Goal: Transaction & Acquisition: Obtain resource

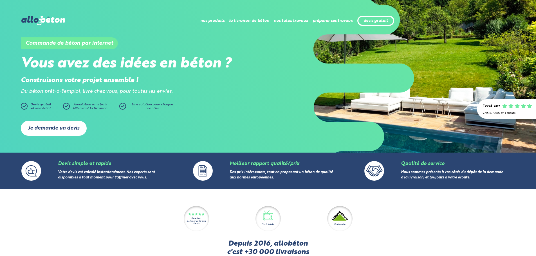
click at [66, 130] on link "Je demande un devis" at bounding box center [54, 128] width 66 height 15
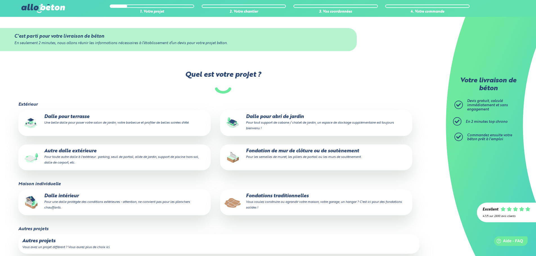
click at [88, 195] on p "Dalle intérieur Pour une dalle protégée des conditions extérieures - attention,…" at bounding box center [114, 202] width 184 height 17
click at [0, 0] on input "Dalle intérieur Pour une dalle protégée des conditions extérieures - attention,…" at bounding box center [0, 0] width 0 height 0
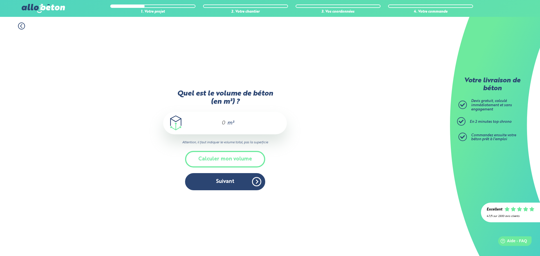
click at [233, 122] on span "m³" at bounding box center [230, 123] width 7 height 6
type input "1"
type input "5"
click at [219, 182] on button "Suivant" at bounding box center [225, 181] width 80 height 17
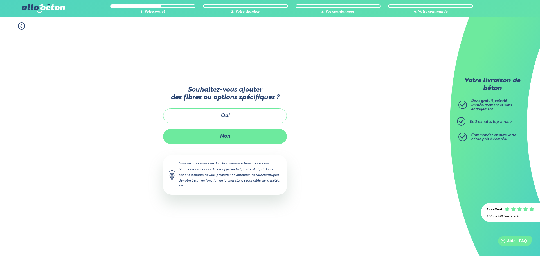
click at [240, 134] on button "Non" at bounding box center [225, 136] width 124 height 15
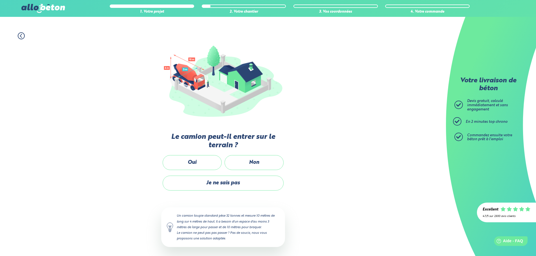
scroll to position [37, 0]
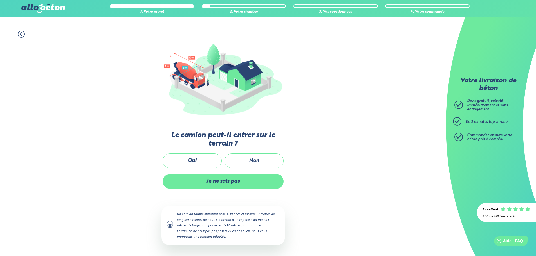
click at [226, 180] on label "Je ne sais pas" at bounding box center [223, 181] width 121 height 15
click at [0, 0] on input "Je ne sais pas" at bounding box center [0, 0] width 0 height 0
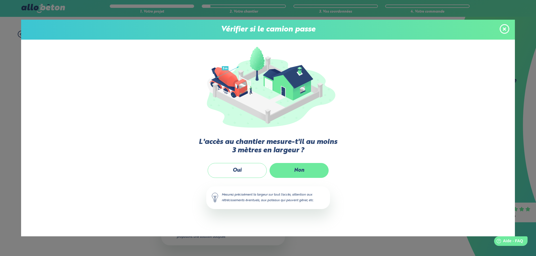
click at [303, 169] on label "Non" at bounding box center [299, 170] width 59 height 15
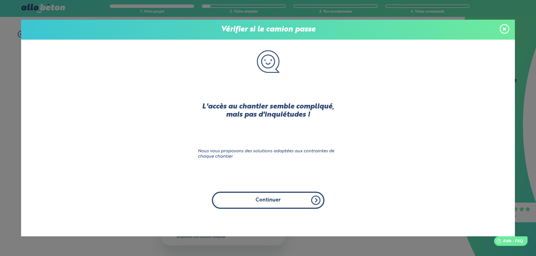
click at [259, 197] on button "Continuer" at bounding box center [268, 200] width 113 height 17
click input "Non" at bounding box center [0, 0] width 0 height 0
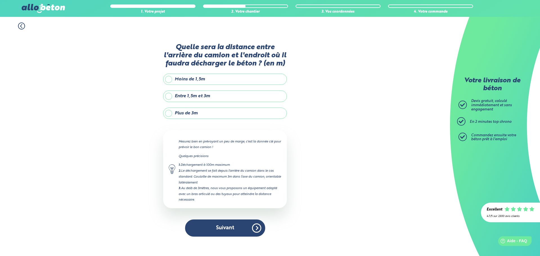
click at [192, 114] on label "Plus de 3m" at bounding box center [225, 113] width 124 height 11
click at [0, 0] on input "Plus de 3m" at bounding box center [0, 0] width 0 height 0
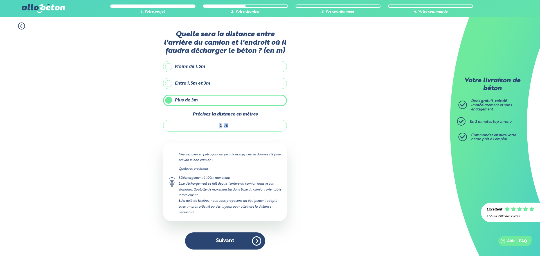
drag, startPoint x: 233, startPoint y: 127, endPoint x: 218, endPoint y: 126, distance: 14.7
click at [218, 126] on div "m" at bounding box center [225, 126] width 124 height 12
drag, startPoint x: 222, startPoint y: 126, endPoint x: 209, endPoint y: 128, distance: 13.7
click at [210, 124] on input "Précisez la distance en mètres" at bounding box center [196, 126] width 54 height 6
type input "25"
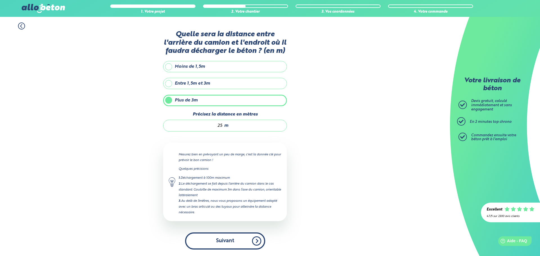
click at [225, 240] on button "Suivant" at bounding box center [225, 241] width 80 height 17
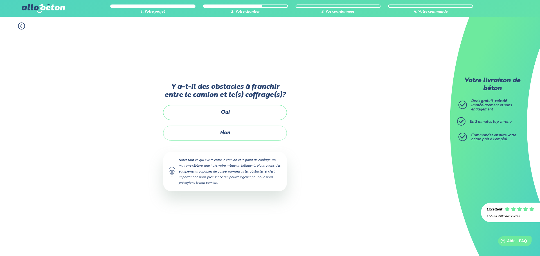
drag, startPoint x: 62, startPoint y: 192, endPoint x: 98, endPoint y: 251, distance: 69.2
click at [63, 192] on div "1. Votre projet 2. Votre chantier 3. Vos coordonnées 4. Votre commande Y a-t-il…" at bounding box center [225, 136] width 450 height 239
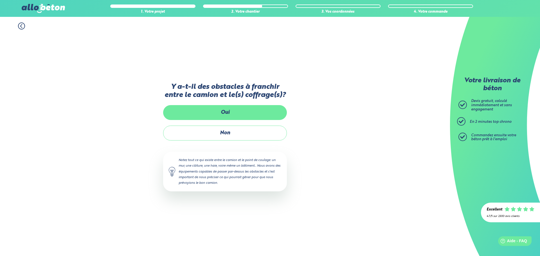
click at [232, 112] on label "Oui" at bounding box center [225, 112] width 124 height 15
click at [0, 0] on input "Oui" at bounding box center [0, 0] width 0 height 0
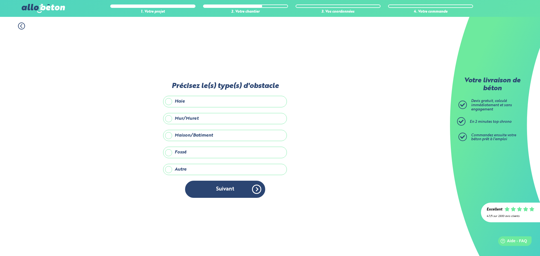
click at [212, 120] on label "Mur/Muret" at bounding box center [225, 118] width 124 height 11
click at [0, 0] on input "Mur/Muret" at bounding box center [0, 0] width 0 height 0
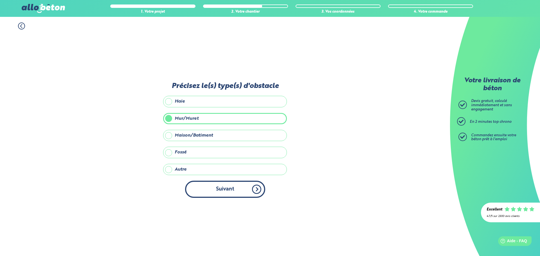
click at [226, 188] on button "Suivant" at bounding box center [225, 189] width 80 height 17
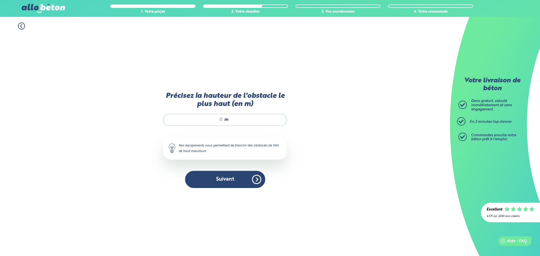
click at [232, 116] on div "m" at bounding box center [225, 120] width 124 height 12
drag, startPoint x: 223, startPoint y: 120, endPoint x: 211, endPoint y: 119, distance: 11.8
click at [211, 119] on div "m" at bounding box center [225, 120] width 124 height 12
type input "1"
click at [223, 181] on button "Suivant" at bounding box center [225, 179] width 80 height 17
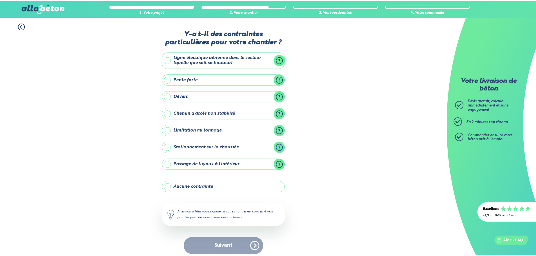
scroll to position [5, 0]
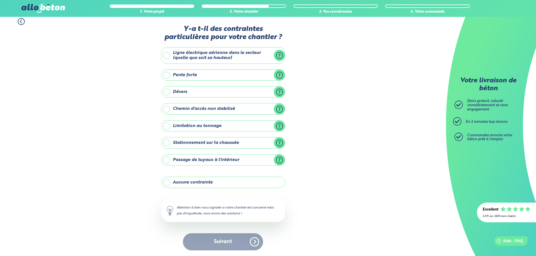
click at [217, 182] on label "Aucune contrainte" at bounding box center [223, 182] width 124 height 11
click at [0, 0] on input "Aucune contrainte" at bounding box center [0, 0] width 0 height 0
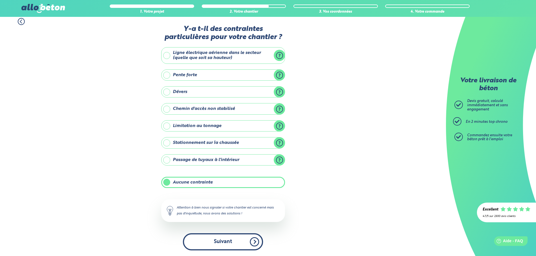
click at [229, 243] on button "Suivant" at bounding box center [223, 241] width 80 height 17
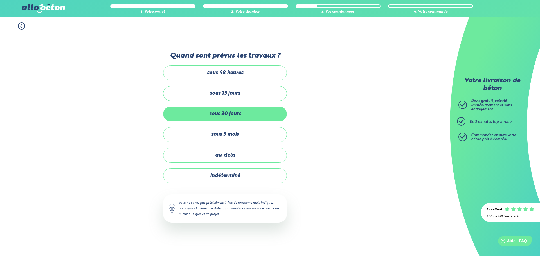
click at [219, 116] on label "sous 30 jours" at bounding box center [225, 114] width 124 height 15
click at [0, 0] on input "sous 30 jours" at bounding box center [0, 0] width 0 height 0
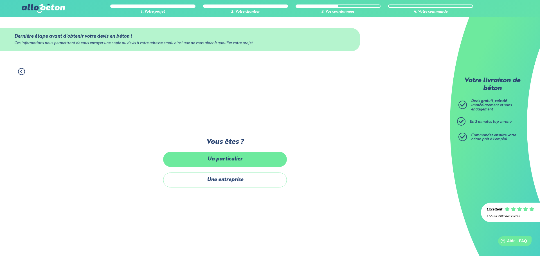
click at [229, 163] on label "Un particulier" at bounding box center [225, 159] width 124 height 15
click at [0, 0] on input "Un particulier" at bounding box center [0, 0] width 0 height 0
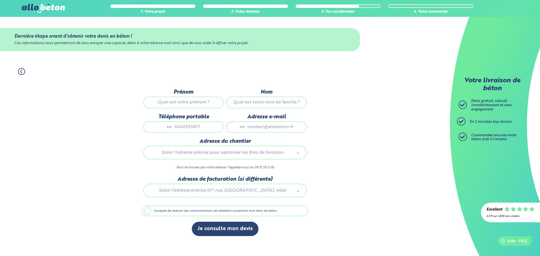
click at [201, 100] on input "Prénom" at bounding box center [183, 102] width 80 height 11
type input "[PERSON_NAME]"
type input "dutour"
type input "0636985475"
type input "[PERSON_NAME][EMAIL_ADDRESS][DOMAIN_NAME]"
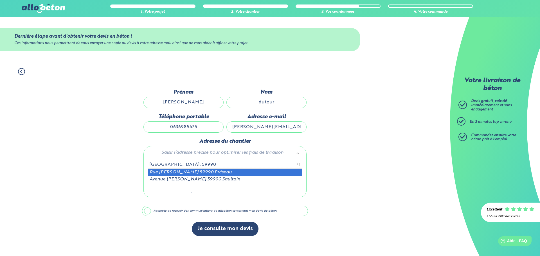
type input "rue barbusse, 59990"
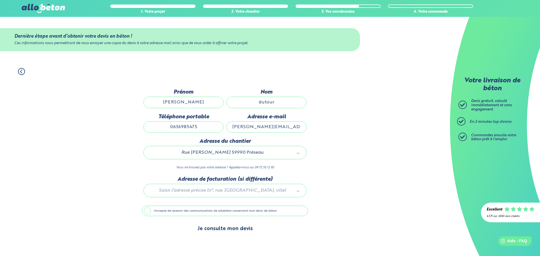
click at [221, 233] on button "Je consulte mon devis" at bounding box center [225, 229] width 67 height 14
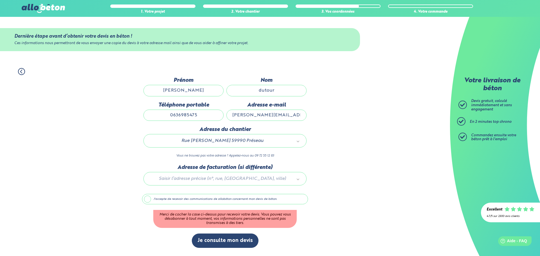
click at [170, 202] on label "J'accepte de recevoir des communications de allobéton concernant mon devis de b…" at bounding box center [225, 199] width 166 height 11
click at [0, 0] on input "J'accepte de recevoir des communications de allobéton concernant mon devis de b…" at bounding box center [0, 0] width 0 height 0
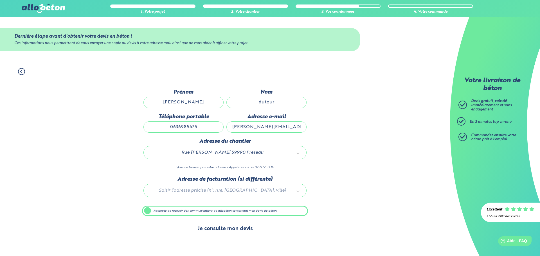
click at [228, 232] on button "Je consulte mon devis" at bounding box center [225, 229] width 67 height 14
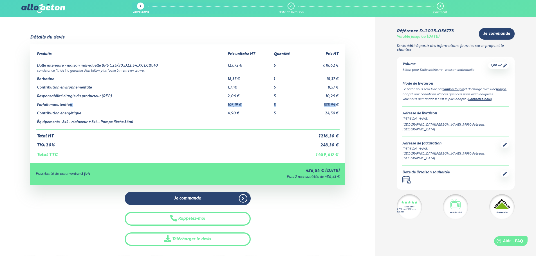
drag, startPoint x: 68, startPoint y: 105, endPoint x: 336, endPoint y: 106, distance: 267.5
click at [336, 106] on tr "Forfait manutention 107,19 € 5 535,94 €" at bounding box center [188, 103] width 304 height 9
click at [66, 106] on td "Forfait manutention" at bounding box center [131, 103] width 191 height 9
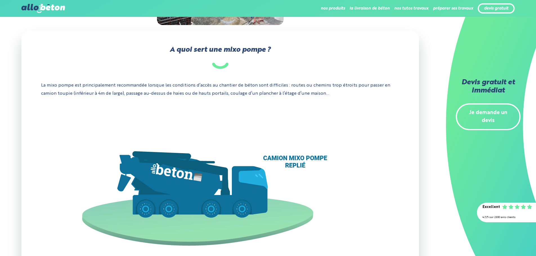
scroll to position [167, 0]
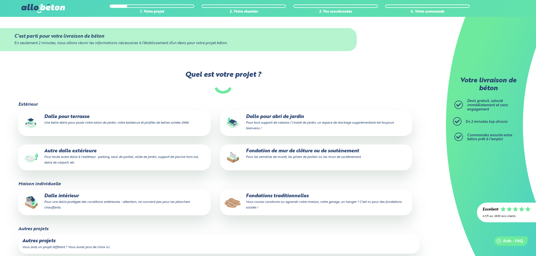
scroll to position [28, 0]
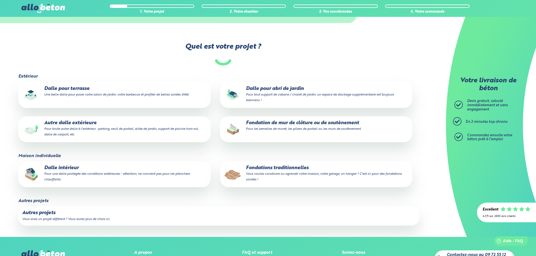
click at [96, 181] on p "Dalle intérieur Pour une dalle protégée des conditions extérieures - attention,…" at bounding box center [114, 173] width 184 height 17
click at [0, 0] on input "Dalle intérieur Pour une dalle protégée des conditions extérieures - attention,…" at bounding box center [0, 0] width 0 height 0
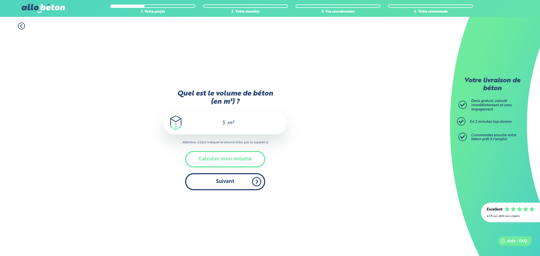
click at [226, 183] on button "Suivant" at bounding box center [225, 181] width 80 height 17
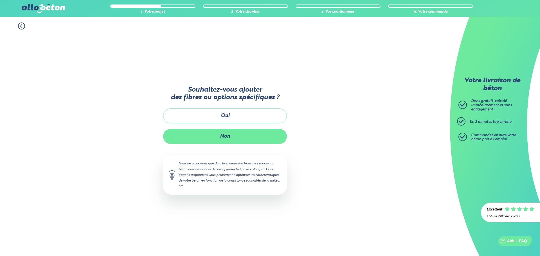
click at [228, 137] on button "Non" at bounding box center [225, 136] width 124 height 15
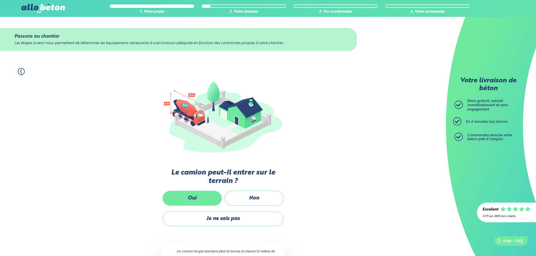
click at [205, 199] on label "Oui" at bounding box center [192, 198] width 59 height 15
click at [0, 0] on input "Oui" at bounding box center [0, 0] width 0 height 0
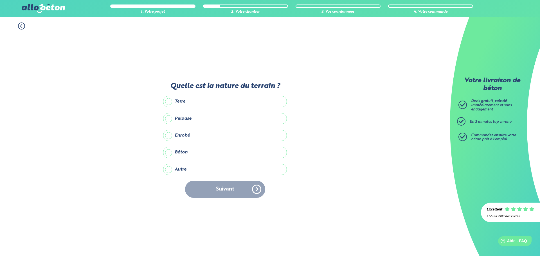
click at [206, 103] on label "Terre" at bounding box center [225, 101] width 124 height 11
click at [0, 0] on input "Terre" at bounding box center [0, 0] width 0 height 0
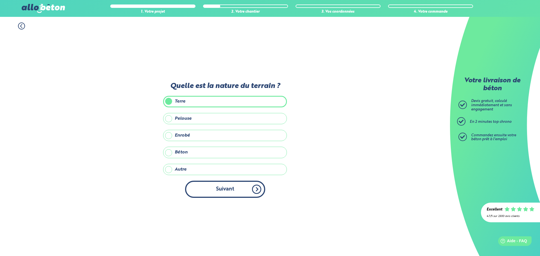
click at [226, 190] on button "Suivant" at bounding box center [225, 189] width 80 height 17
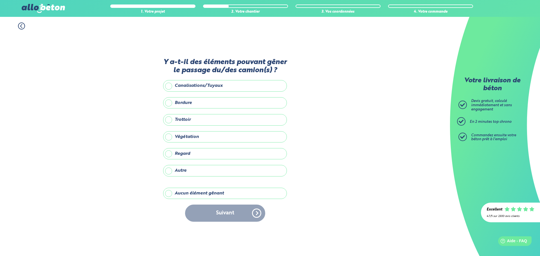
click at [202, 195] on label "Aucun élément gênant" at bounding box center [225, 193] width 124 height 11
click at [0, 0] on input "Aucun élément gênant" at bounding box center [0, 0] width 0 height 0
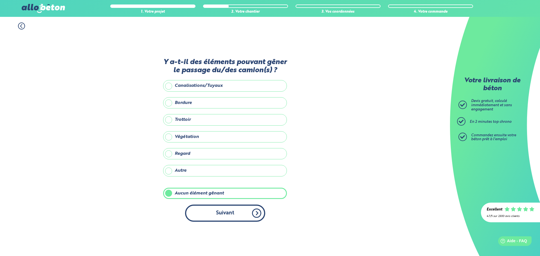
click at [219, 212] on button "Suivant" at bounding box center [225, 213] width 80 height 17
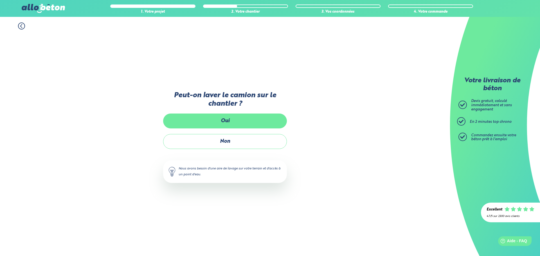
click at [238, 127] on label "Oui" at bounding box center [225, 121] width 124 height 15
click at [0, 0] on input "Oui" at bounding box center [0, 0] width 0 height 0
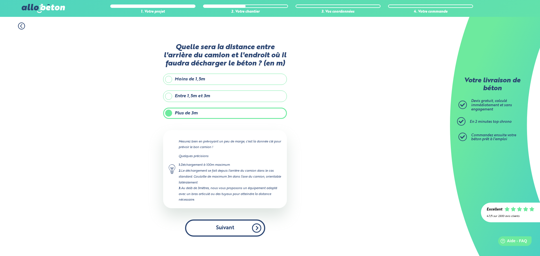
click at [222, 230] on button "Suivant" at bounding box center [225, 228] width 80 height 17
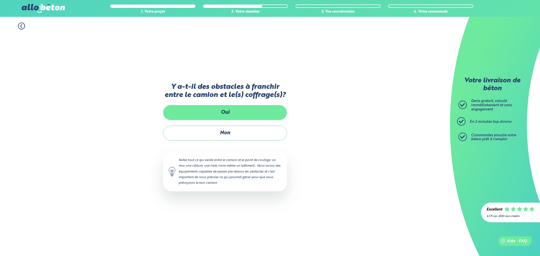
click at [226, 113] on label "Oui" at bounding box center [225, 112] width 124 height 15
click at [0, 0] on input "Oui" at bounding box center [0, 0] width 0 height 0
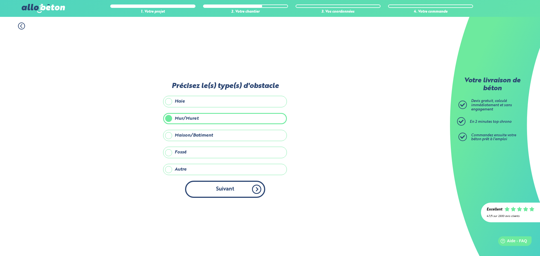
click at [222, 188] on button "Suivant" at bounding box center [225, 189] width 80 height 17
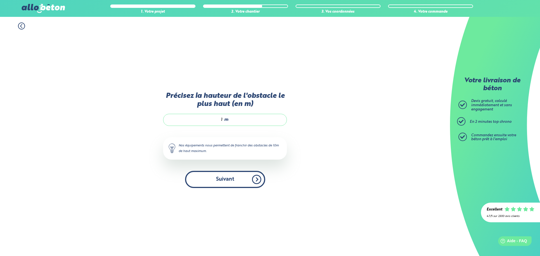
click at [226, 187] on button "Suivant" at bounding box center [225, 179] width 80 height 17
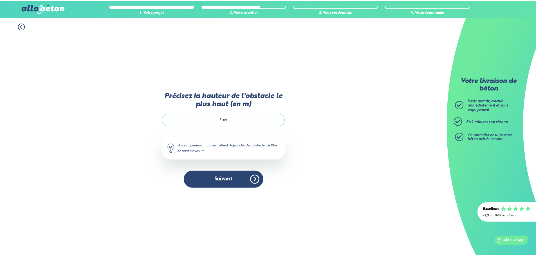
scroll to position [5, 0]
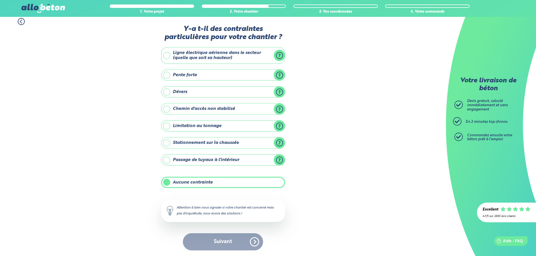
click at [229, 239] on div "Suivant" at bounding box center [223, 241] width 124 height 17
click at [229, 242] on div "Suivant" at bounding box center [223, 241] width 124 height 17
click at [221, 184] on label "Aucune contrainte" at bounding box center [223, 182] width 124 height 11
click at [0, 0] on input "Aucune contrainte" at bounding box center [0, 0] width 0 height 0
click at [223, 242] on div "Suivant" at bounding box center [223, 241] width 124 height 17
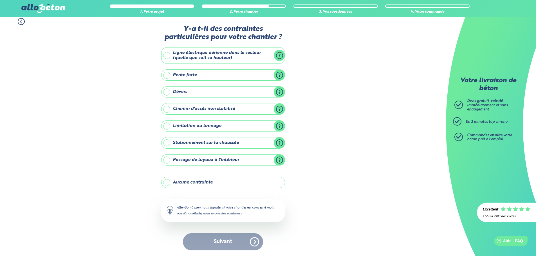
click at [202, 177] on label "Aucune contrainte" at bounding box center [223, 182] width 124 height 11
click at [0, 0] on input "Aucune contrainte" at bounding box center [0, 0] width 0 height 0
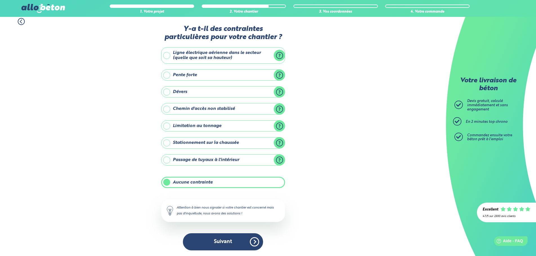
click at [213, 240] on button "Suivant" at bounding box center [223, 241] width 80 height 17
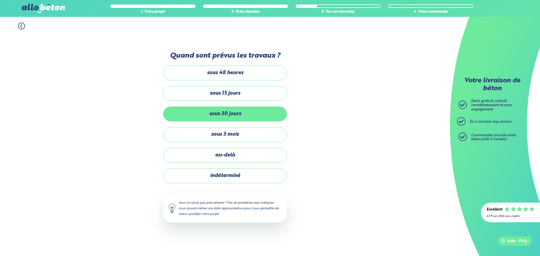
click at [235, 117] on label "sous 30 jours" at bounding box center [225, 114] width 124 height 15
click at [0, 0] on input "sous 30 jours" at bounding box center [0, 0] width 0 height 0
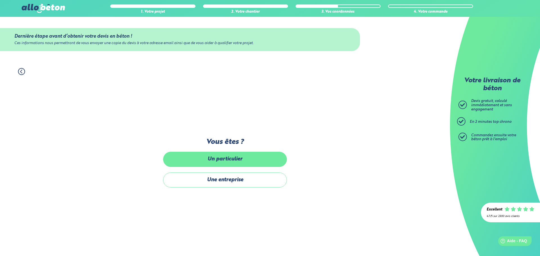
click at [235, 158] on label "Un particulier" at bounding box center [225, 159] width 124 height 15
click at [0, 0] on input "Un particulier" at bounding box center [0, 0] width 0 height 0
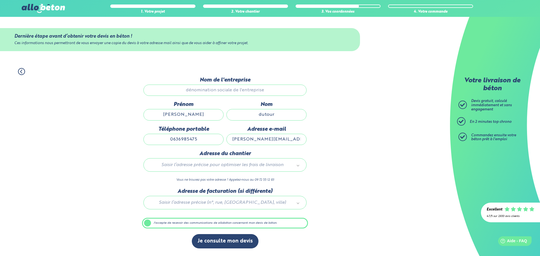
click at [219, 161] on div "Saisir l’adresse précise pour optimiser les frais de livraison" at bounding box center [224, 165] width 163 height 14
click at [222, 178] on input "text" at bounding box center [225, 177] width 155 height 8
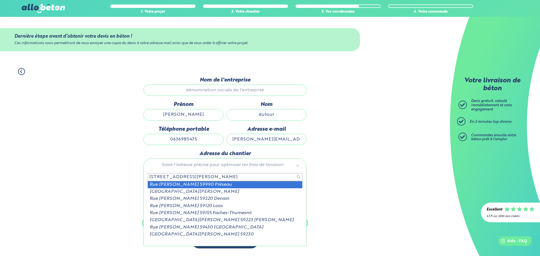
type input "[STREET_ADDRESS][PERSON_NAME]"
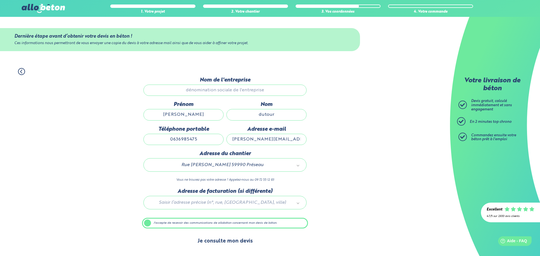
click at [219, 242] on button "Je consulte mon devis" at bounding box center [225, 241] width 67 height 14
click at [203, 220] on label "J'accepte de recevoir des communications de allobéton concernant mon devis de b…" at bounding box center [225, 223] width 166 height 11
click at [0, 0] on input "J'accepte de recevoir des communications de allobéton concernant mon devis de b…" at bounding box center [0, 0] width 0 height 0
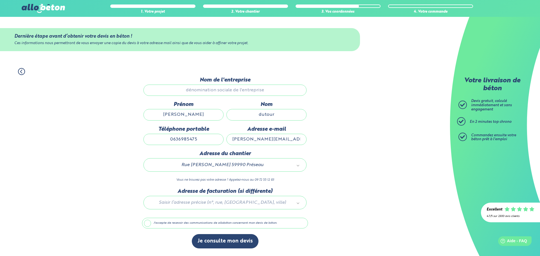
click at [203, 224] on label "J'accepte de recevoir des communications de allobéton concernant mon devis de b…" at bounding box center [225, 223] width 166 height 11
click at [0, 0] on input "J'accepte de recevoir des communications de allobéton concernant mon devis de b…" at bounding box center [0, 0] width 0 height 0
click at [226, 205] on div at bounding box center [225, 201] width 166 height 27
click at [213, 217] on input "text" at bounding box center [225, 215] width 155 height 8
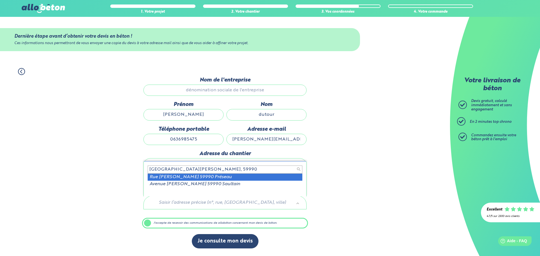
type input "rue henrie barbusse, 59990"
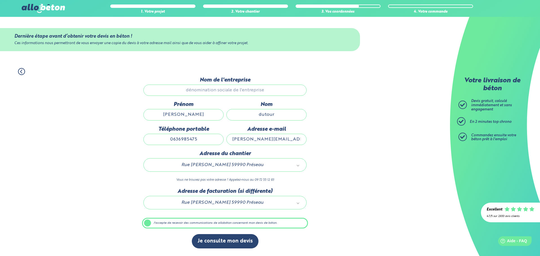
click at [351, 193] on div "1. Votre projet 2. Votre chantier 3. Vos coordonnées 4. Votre commande Dernière…" at bounding box center [225, 159] width 450 height 194
click at [165, 223] on label "J'accepte de recevoir des communications de allobéton concernant mon devis de b…" at bounding box center [225, 223] width 166 height 11
click at [0, 0] on input "J'accepte de recevoir des communications de allobéton concernant mon devis de b…" at bounding box center [0, 0] width 0 height 0
click at [165, 223] on label "J'accepte de recevoir des communications de allobéton concernant mon devis de b…" at bounding box center [225, 223] width 166 height 11
click at [0, 0] on input "J'accepte de recevoir des communications de allobéton concernant mon devis de b…" at bounding box center [0, 0] width 0 height 0
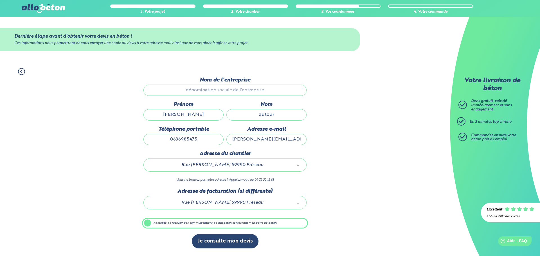
click at [222, 89] on input "Nom de l'entreprise" at bounding box center [224, 90] width 163 height 11
click at [200, 116] on input "[PERSON_NAME]" at bounding box center [183, 114] width 80 height 11
click at [202, 139] on input "0636985475" at bounding box center [183, 139] width 80 height 11
click at [279, 139] on input "[PERSON_NAME][EMAIL_ADDRESS][DOMAIN_NAME]" at bounding box center [266, 139] width 80 height 11
click at [225, 90] on input "Nom de l'entreprise" at bounding box center [224, 90] width 163 height 11
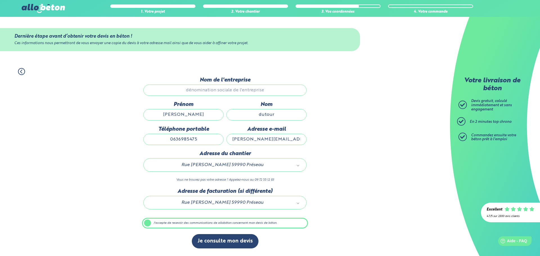
click at [366, 203] on div "1. Votre projet 2. Votre chantier 3. Vos coordonnées 4. Votre commande Dernière…" at bounding box center [225, 159] width 450 height 194
click at [347, 148] on div "1. Votre projet 2. Votre chantier 3. Vos coordonnées 4. Votre commande Dernière…" at bounding box center [225, 159] width 450 height 194
click at [286, 136] on input "[PERSON_NAME][EMAIL_ADDRESS][DOMAIN_NAME]" at bounding box center [266, 139] width 80 height 11
click at [295, 140] on input "[PERSON_NAME][EMAIL_ADDRESS][DOMAIN_NAME]" at bounding box center [266, 139] width 80 height 11
click at [148, 222] on label "J'accepte de recevoir des communications de allobéton concernant mon devis de b…" at bounding box center [225, 223] width 166 height 11
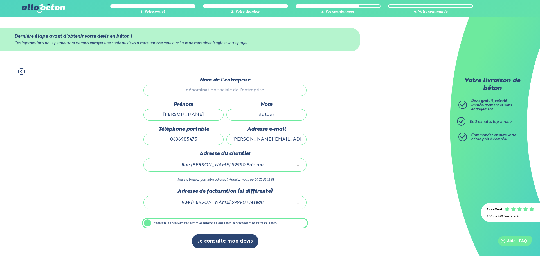
click at [0, 0] on input "J'accepte de recevoir des communications de allobéton concernant mon devis de b…" at bounding box center [0, 0] width 0 height 0
click at [214, 250] on div "Je consulte mon devis" at bounding box center [225, 244] width 166 height 20
click at [150, 224] on label "J'accepte de recevoir des communications de allobéton concernant mon devis de b…" at bounding box center [225, 223] width 166 height 11
click at [0, 0] on input "J'accepte de recevoir des communications de allobéton concernant mon devis de b…" at bounding box center [0, 0] width 0 height 0
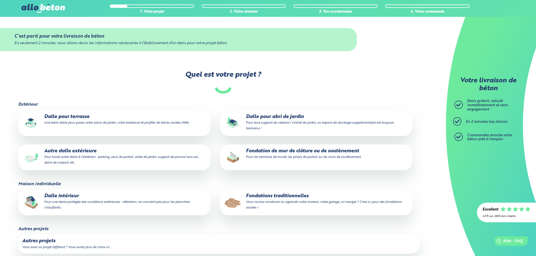
click at [89, 199] on p "Dalle intérieur Pour une dalle protégée des conditions extérieures - attention,…" at bounding box center [114, 202] width 184 height 17
click at [0, 0] on input "Dalle intérieur Pour une dalle protégée des conditions extérieures - attention,…" at bounding box center [0, 0] width 0 height 0
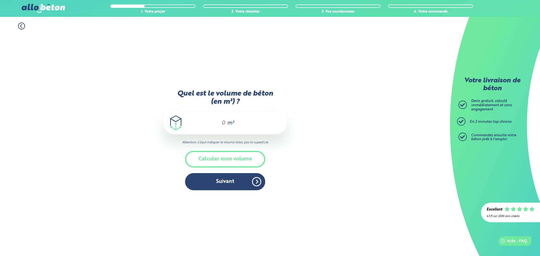
click at [249, 115] on div "m³" at bounding box center [225, 123] width 124 height 23
click at [242, 118] on div "m³" at bounding box center [225, 123] width 124 height 23
drag, startPoint x: 226, startPoint y: 124, endPoint x: 207, endPoint y: 123, distance: 18.6
click at [215, 123] on div "m³" at bounding box center [225, 123] width 124 height 23
type input "5"
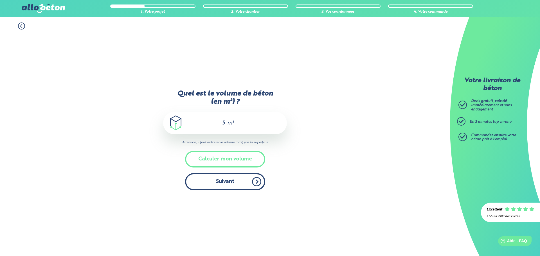
click at [230, 180] on button "Suivant" at bounding box center [225, 181] width 80 height 17
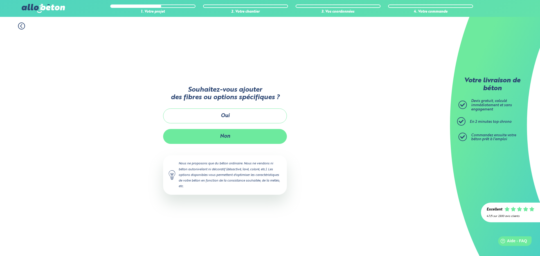
click at [227, 140] on button "Non" at bounding box center [225, 136] width 124 height 15
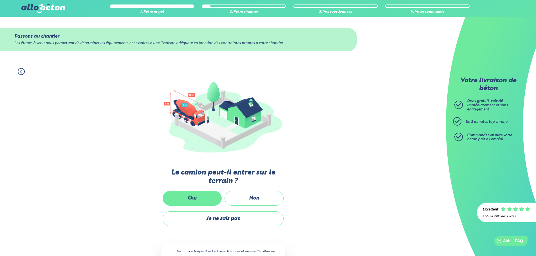
click at [192, 199] on label "Oui" at bounding box center [192, 198] width 59 height 15
click at [0, 0] on input "Oui" at bounding box center [0, 0] width 0 height 0
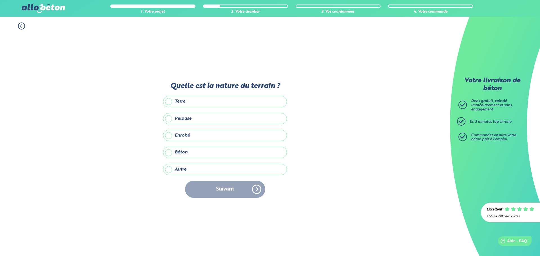
click at [188, 169] on label "Autre" at bounding box center [225, 169] width 124 height 11
click at [0, 0] on input "Autre" at bounding box center [0, 0] width 0 height 0
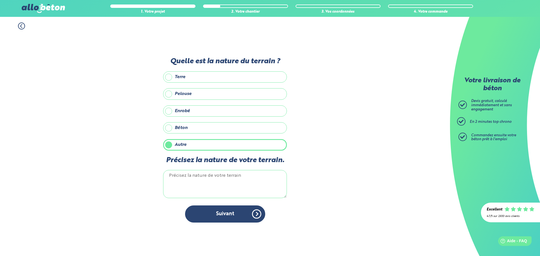
click at [188, 76] on label "Terre" at bounding box center [225, 76] width 124 height 11
click at [0, 0] on input "Terre" at bounding box center [0, 0] width 0 height 0
click at [169, 145] on label "Autre" at bounding box center [225, 144] width 124 height 11
click at [0, 0] on input "Autre" at bounding box center [0, 0] width 0 height 0
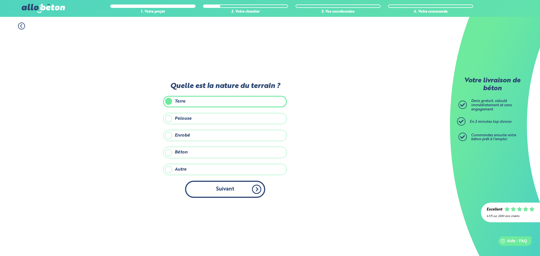
click at [220, 192] on button "Suivant" at bounding box center [225, 189] width 80 height 17
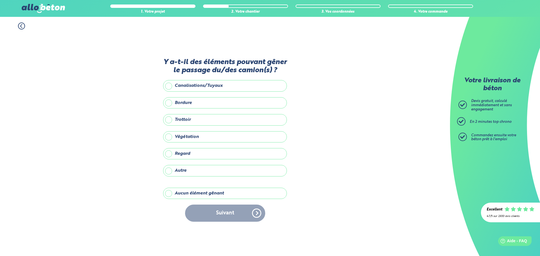
click at [221, 195] on label "Aucun élément gênant" at bounding box center [225, 193] width 124 height 11
click at [0, 0] on input "Aucun élément gênant" at bounding box center [0, 0] width 0 height 0
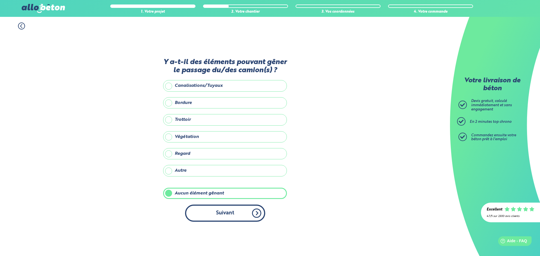
click at [224, 214] on button "Suivant" at bounding box center [225, 213] width 80 height 17
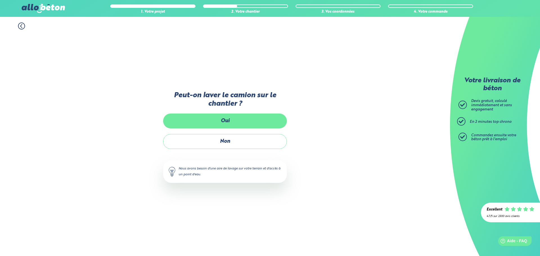
click at [236, 124] on label "Oui" at bounding box center [225, 121] width 124 height 15
click at [0, 0] on input "Oui" at bounding box center [0, 0] width 0 height 0
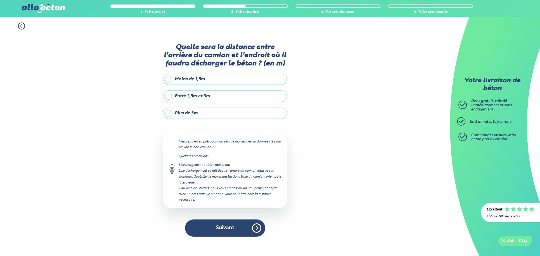
click at [235, 95] on label "Entre 1,5m et 3m" at bounding box center [225, 96] width 124 height 11
click at [0, 0] on input "Entre 1,5m et 3m" at bounding box center [0, 0] width 0 height 0
click at [235, 75] on label "Moins de 1,5m" at bounding box center [225, 79] width 124 height 11
click at [0, 0] on input "Moins de 1,5m" at bounding box center [0, 0] width 0 height 0
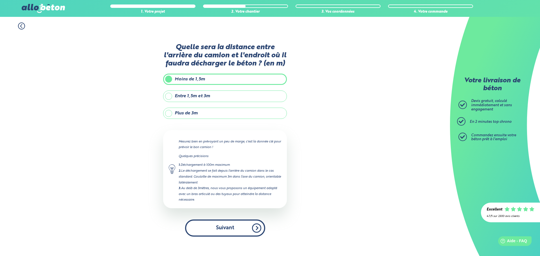
click at [219, 229] on button "Suivant" at bounding box center [225, 228] width 80 height 17
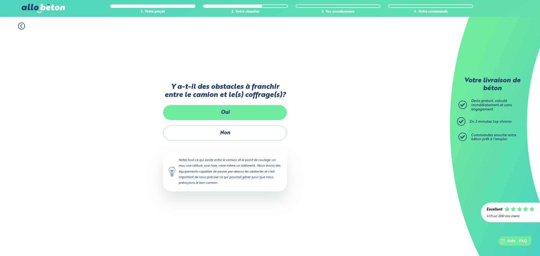
click at [241, 112] on label "Oui" at bounding box center [225, 112] width 124 height 15
click at [0, 0] on input "Oui" at bounding box center [0, 0] width 0 height 0
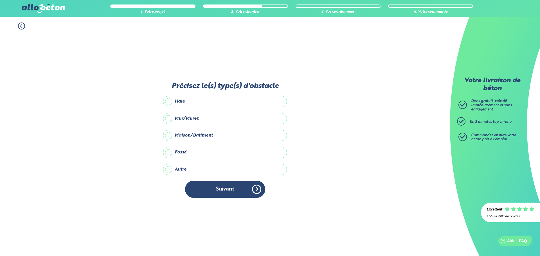
click at [238, 118] on label "Mur/Muret" at bounding box center [225, 118] width 124 height 11
click at [0, 0] on input "Mur/Muret" at bounding box center [0, 0] width 0 height 0
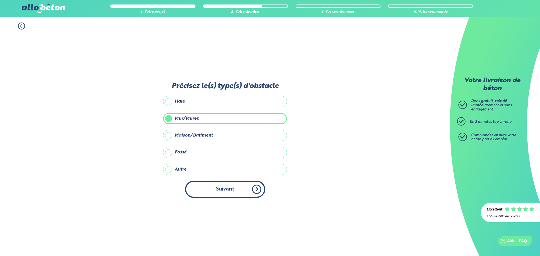
click at [233, 191] on button "Suivant" at bounding box center [225, 189] width 80 height 17
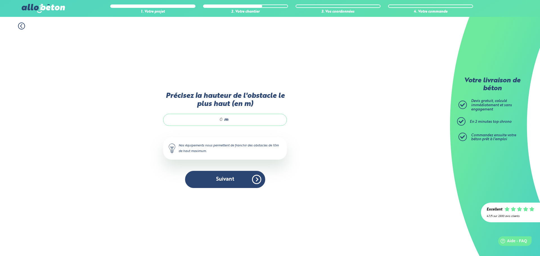
click at [221, 118] on input "Précisez la hauteur de l'obstacle le plus haut (en m)" at bounding box center [196, 120] width 54 height 6
type input "1"
click at [221, 180] on button "Suivant" at bounding box center [225, 179] width 80 height 17
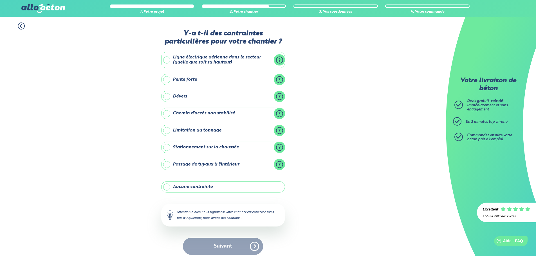
click at [223, 188] on label "Aucune contrainte" at bounding box center [223, 186] width 124 height 11
click at [0, 0] on input "Aucune contrainte" at bounding box center [0, 0] width 0 height 0
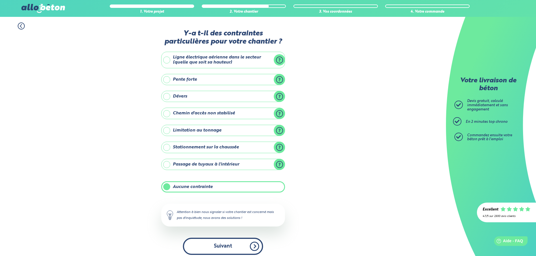
click at [228, 241] on button "Suivant" at bounding box center [223, 246] width 80 height 17
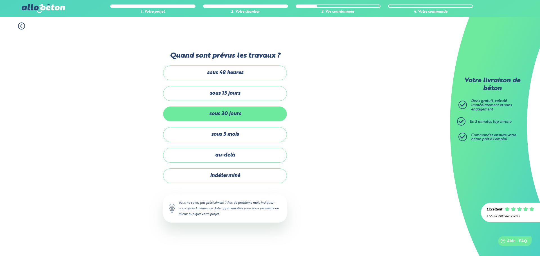
click at [232, 113] on label "sous 30 jours" at bounding box center [225, 114] width 124 height 15
click at [0, 0] on input "sous 30 jours" at bounding box center [0, 0] width 0 height 0
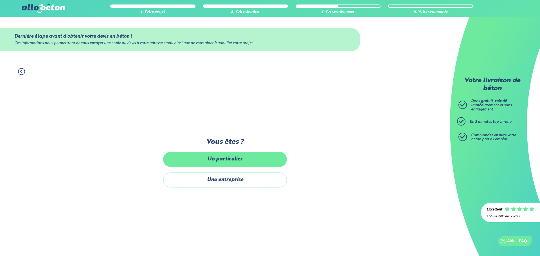
click at [236, 160] on label "Un particulier" at bounding box center [225, 159] width 124 height 15
click at [0, 0] on input "Un particulier" at bounding box center [0, 0] width 0 height 0
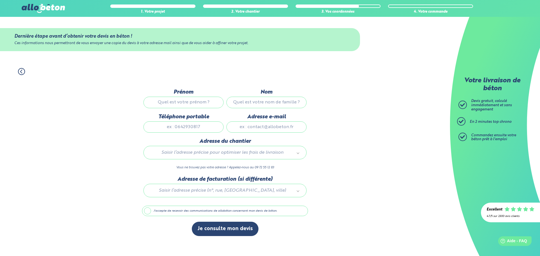
click at [194, 99] on input "Prénom" at bounding box center [183, 102] width 80 height 11
type input "michel"
click at [256, 99] on input "Nom" at bounding box center [266, 102] width 80 height 11
drag, startPoint x: 194, startPoint y: 122, endPoint x: 194, endPoint y: 125, distance: 3.7
click at [194, 122] on input "Téléphone portable" at bounding box center [183, 127] width 80 height 11
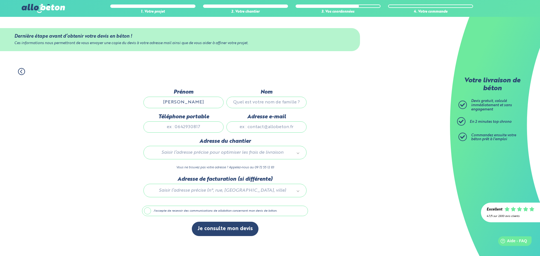
type input "0636985475"
click at [247, 128] on input "Adresse e-mail" at bounding box center [266, 127] width 80 height 11
type input "m.dutour@verte.de"
click at [202, 163] on input "text" at bounding box center [225, 165] width 155 height 8
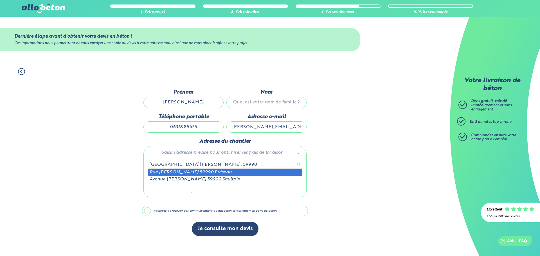
type input "rue henri barbusse, 59990"
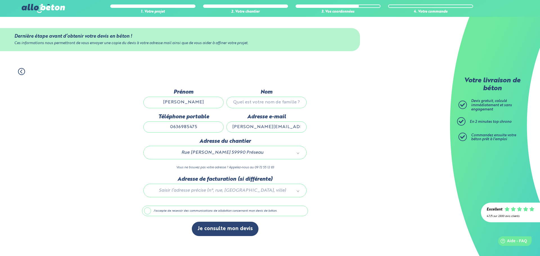
click at [203, 188] on div at bounding box center [225, 189] width 166 height 27
drag, startPoint x: 413, startPoint y: 183, endPoint x: 293, endPoint y: 214, distance: 123.6
click at [203, 207] on label "J'accepte de recevoir des communications de allobéton concernant mon devis de b…" at bounding box center [225, 211] width 166 height 11
click at [0, 0] on input "J'accepte de recevoir des communications de allobéton concernant mon devis de b…" at bounding box center [0, 0] width 0 height 0
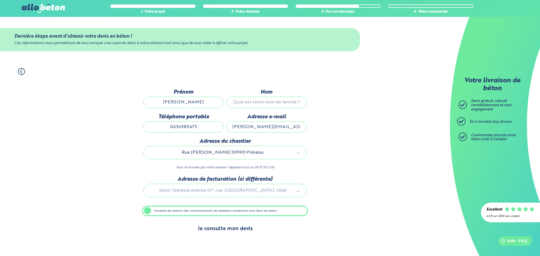
click at [218, 230] on button "Je consulte mon devis" at bounding box center [225, 229] width 67 height 14
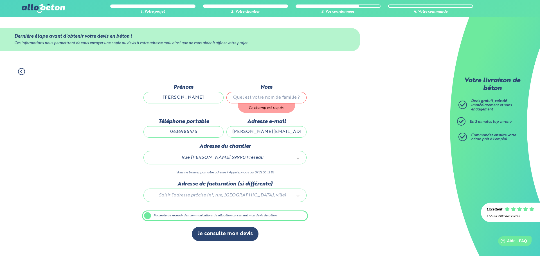
click at [263, 97] on input "Nom" at bounding box center [266, 97] width 80 height 11
type input "dutour"
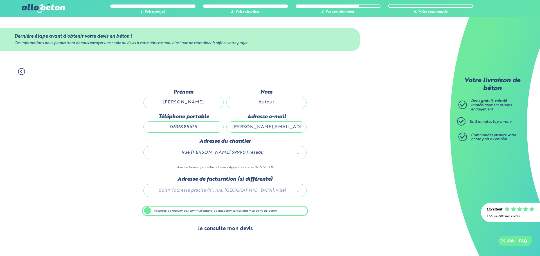
click at [218, 230] on button "Je consulte mon devis" at bounding box center [225, 229] width 67 height 14
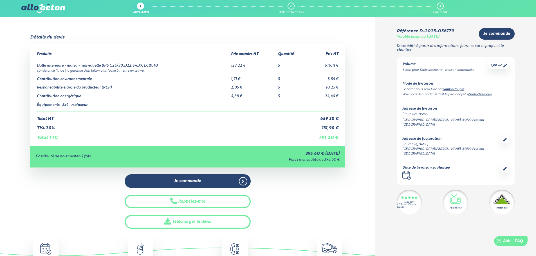
click at [34, 7] on img at bounding box center [42, 8] width 43 height 9
click at [38, 10] on img at bounding box center [42, 8] width 43 height 9
click at [39, 10] on img at bounding box center [42, 8] width 43 height 9
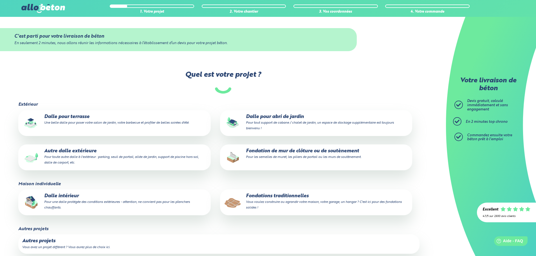
scroll to position [79, 0]
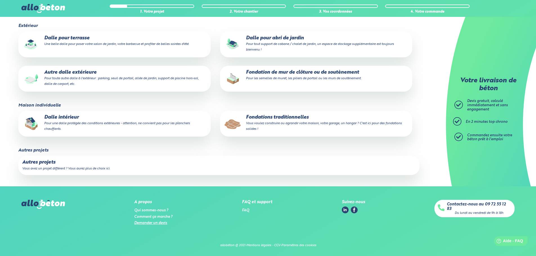
click at [157, 222] on link "Demander un devis" at bounding box center [150, 223] width 33 height 4
